Goal: Task Accomplishment & Management: Complete application form

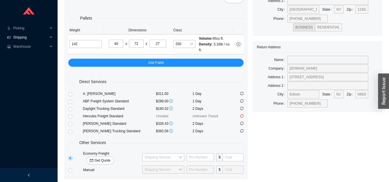
click at [35, 40] on span "Shipping" at bounding box center [30, 37] width 35 height 9
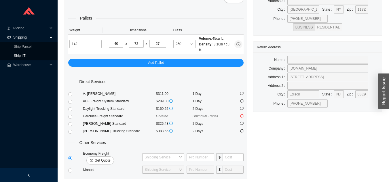
click at [27, 57] on link "Ship LTL" at bounding box center [21, 56] width 14 height 4
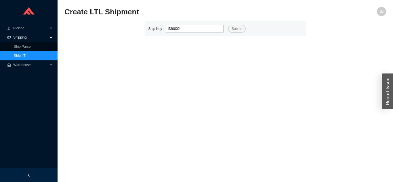
type input "530002"
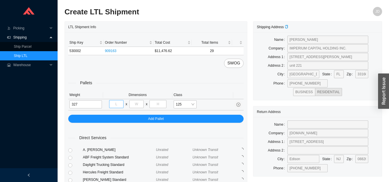
type input "327"
click at [117, 102] on input "tel" at bounding box center [116, 104] width 14 height 8
type input "40"
click at [137, 104] on input "tel" at bounding box center [136, 104] width 14 height 8
type input "48"
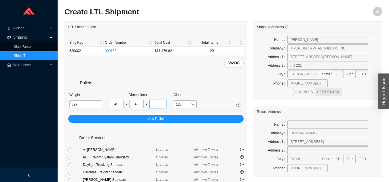
click at [163, 102] on input "tel" at bounding box center [157, 104] width 17 height 8
click at [165, 108] on input "38" at bounding box center [157, 104] width 17 height 8
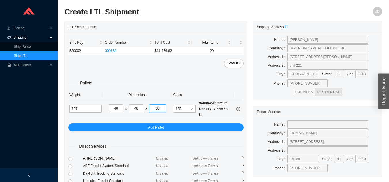
type input "38"
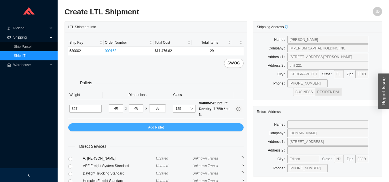
click at [183, 128] on button "Add Pallet" at bounding box center [155, 127] width 175 height 8
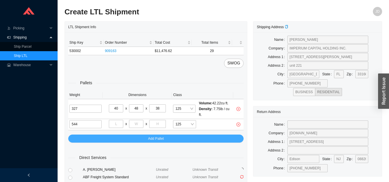
type input "544"
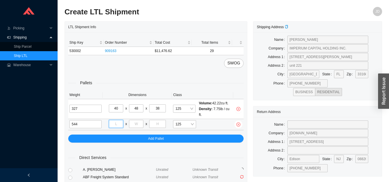
click at [118, 123] on input "tel" at bounding box center [116, 124] width 14 height 8
type input "48"
click at [136, 125] on input "tel" at bounding box center [136, 124] width 14 height 8
type input "48"
click at [161, 125] on input "tel" at bounding box center [157, 124] width 17 height 8
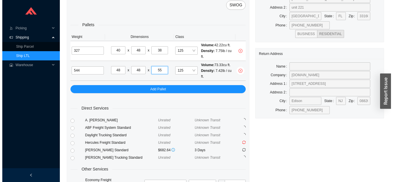
scroll to position [98, 0]
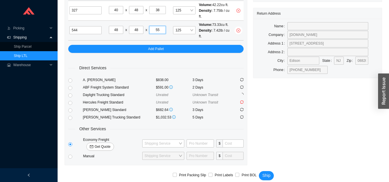
type input "55"
click at [110, 144] on span "Get Quote" at bounding box center [102, 147] width 16 height 6
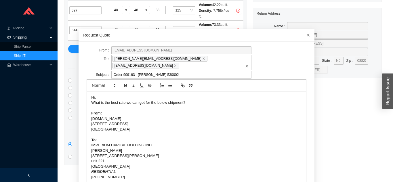
scroll to position [31, 0]
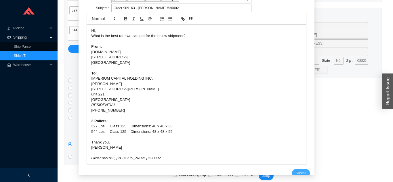
click at [296, 170] on span "Submit" at bounding box center [301, 173] width 11 height 6
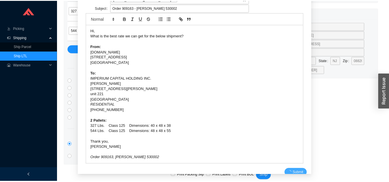
scroll to position [7, 0]
